Goal: Transaction & Acquisition: Subscribe to service/newsletter

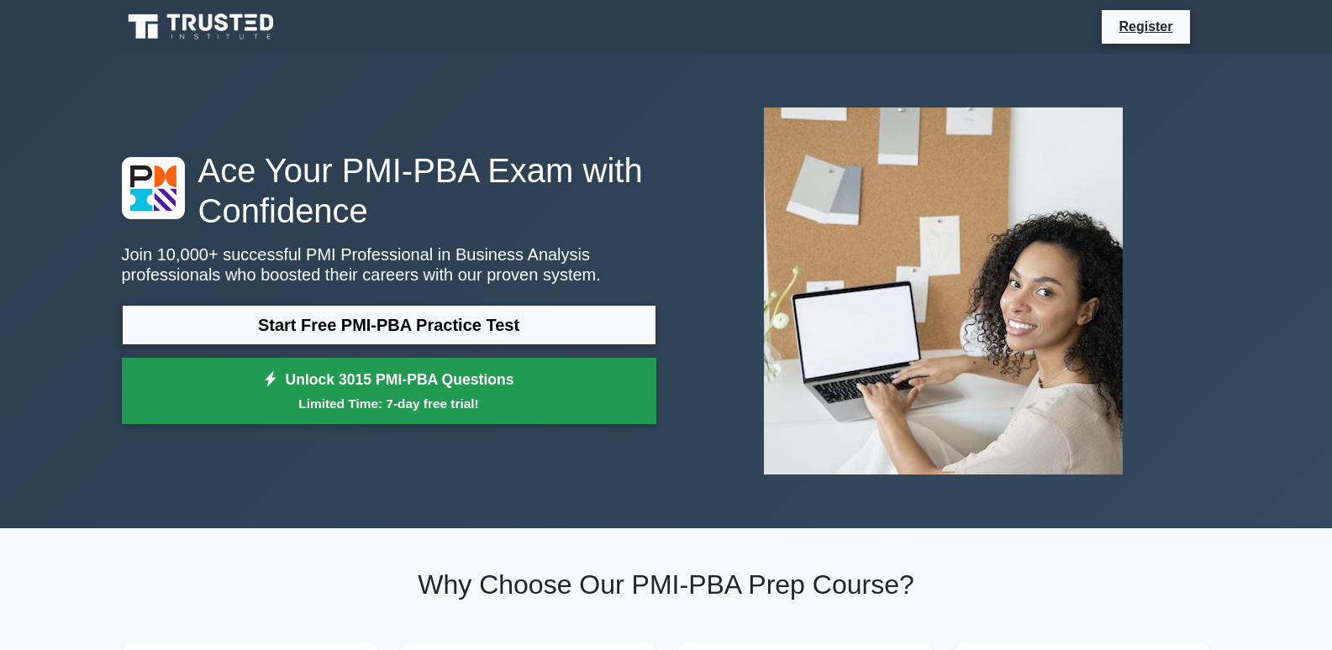
click at [413, 399] on small "Limited Time: 7-day free trial!" at bounding box center [389, 403] width 492 height 19
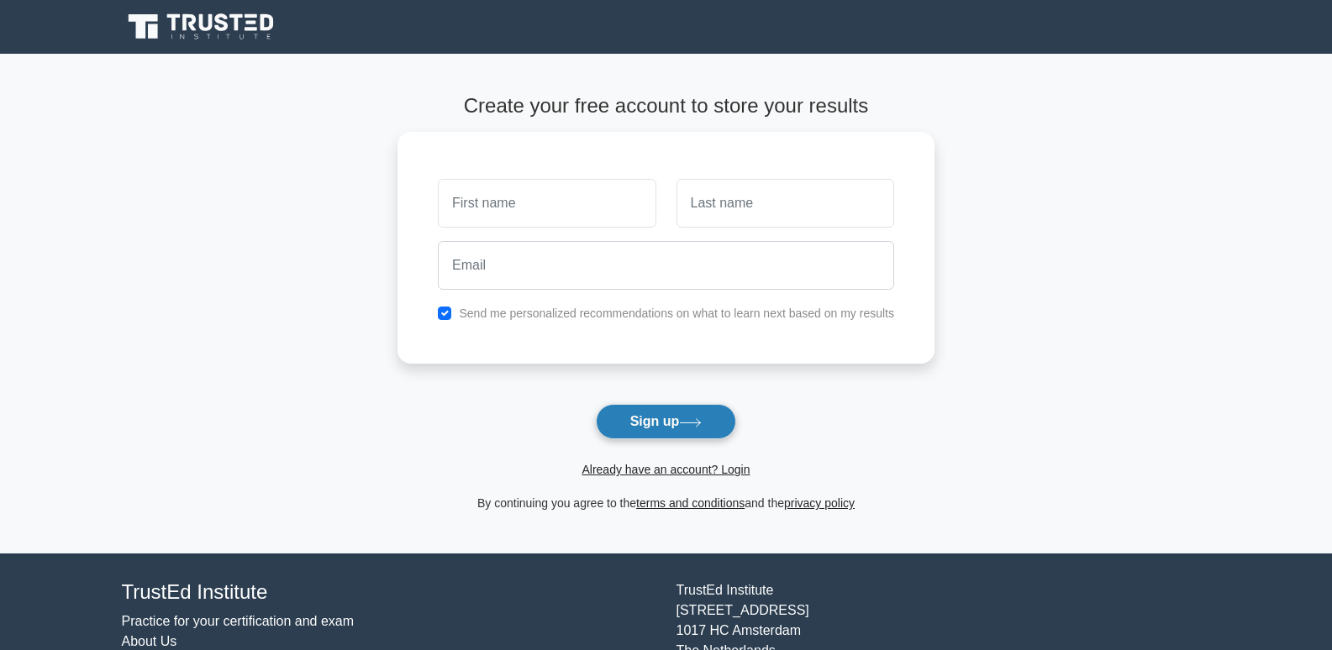
click at [660, 434] on button "Sign up" at bounding box center [666, 421] width 141 height 35
click at [641, 434] on button "Sign up" at bounding box center [666, 421] width 141 height 35
click at [725, 423] on button "Sign up" at bounding box center [666, 421] width 141 height 35
